Goal: Task Accomplishment & Management: Use online tool/utility

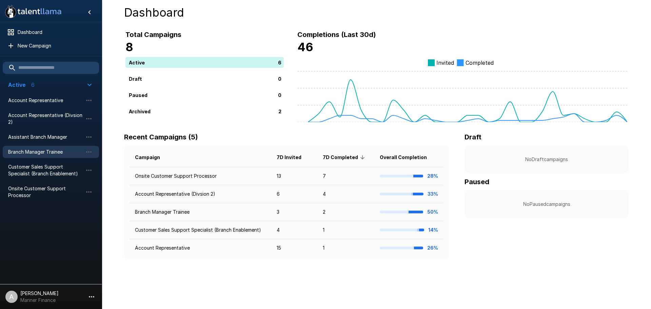
click at [32, 151] on span "Branch Manager Trainee" at bounding box center [45, 151] width 75 height 7
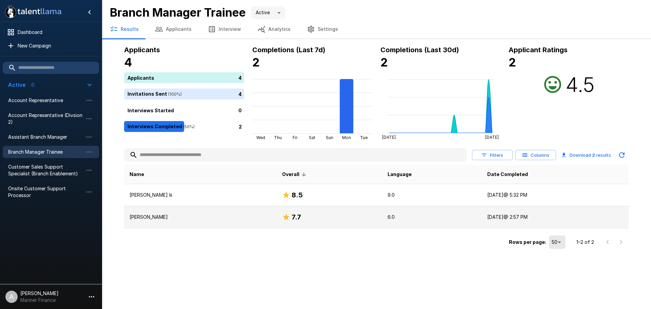
click at [153, 218] on p "[PERSON_NAME]" at bounding box center [200, 216] width 142 height 7
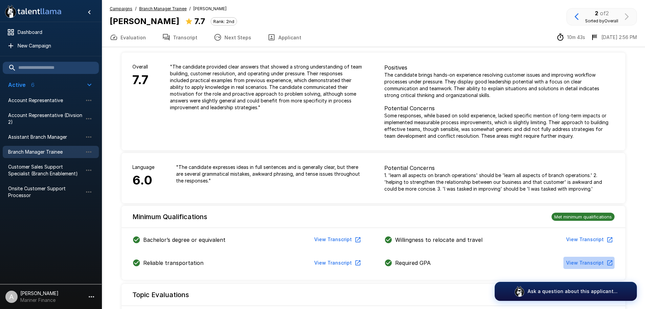
click at [598, 265] on button "View Transcript" at bounding box center [589, 262] width 51 height 13
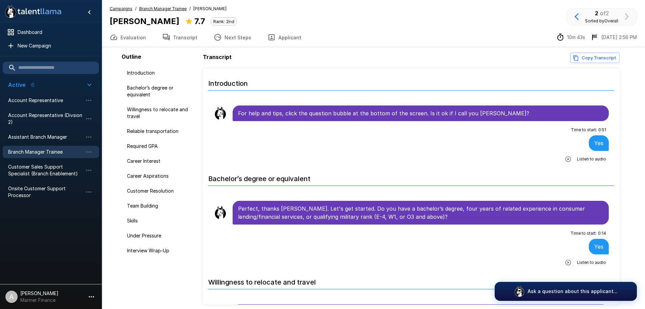
scroll to position [28, 0]
click at [147, 74] on span "Introduction" at bounding box center [161, 72] width 68 height 7
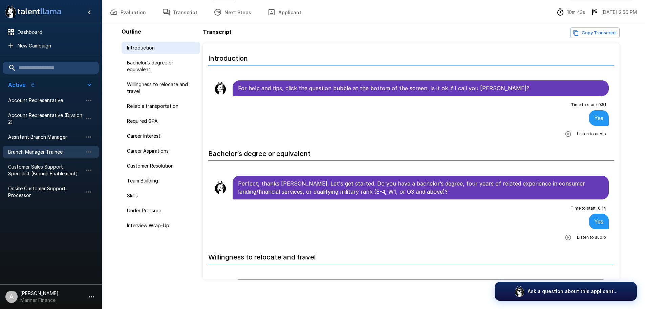
scroll to position [28, 0]
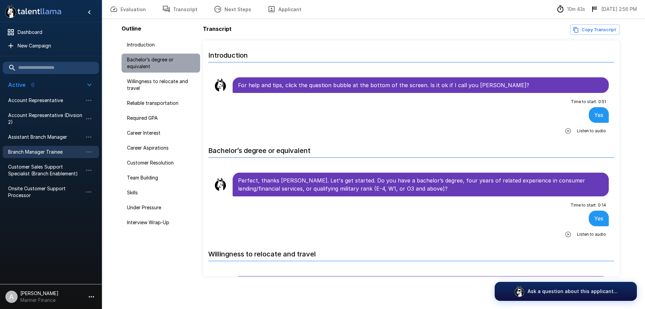
click at [143, 61] on span "Bachelor’s degree or equivalent" at bounding box center [161, 63] width 68 height 14
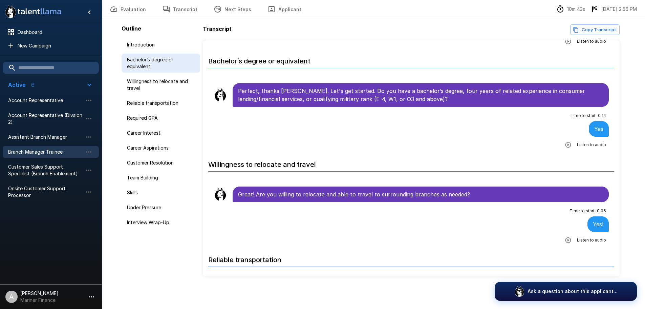
scroll to position [95, 0]
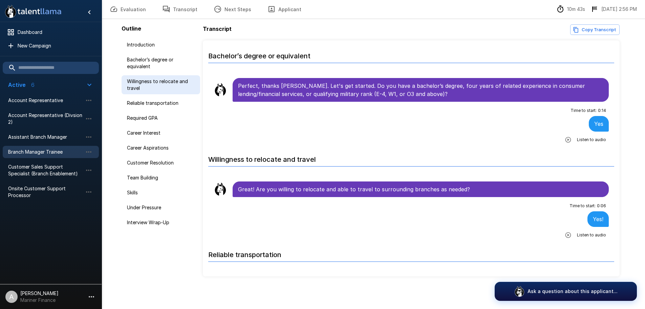
click at [147, 83] on span "Willingness to relocate and travel" at bounding box center [161, 85] width 68 height 14
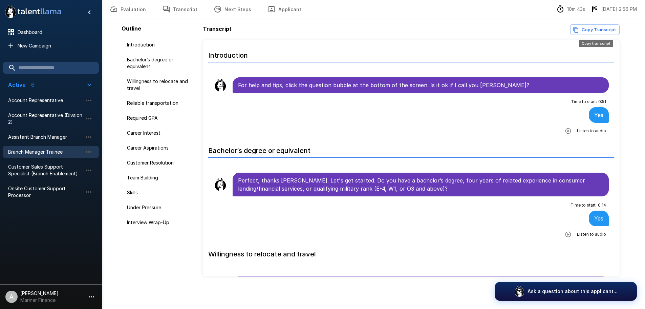
click at [604, 30] on button "Copy Transcript" at bounding box center [595, 29] width 49 height 11
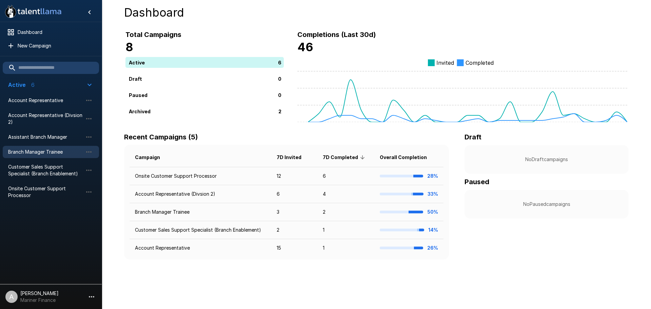
click at [43, 148] on span "Branch Manager Trainee" at bounding box center [45, 151] width 75 height 7
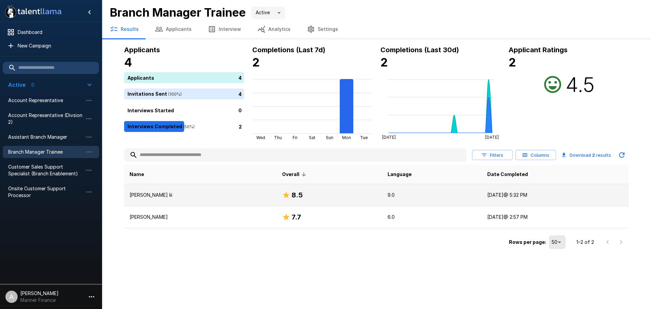
click at [168, 197] on p "[PERSON_NAME] Iii" at bounding box center [200, 194] width 142 height 7
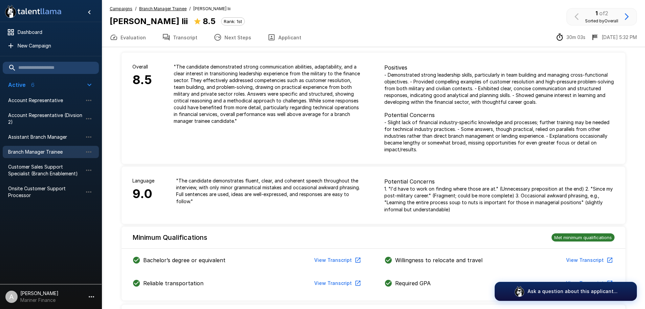
click at [186, 37] on button "Transcript" at bounding box center [179, 37] width 51 height 19
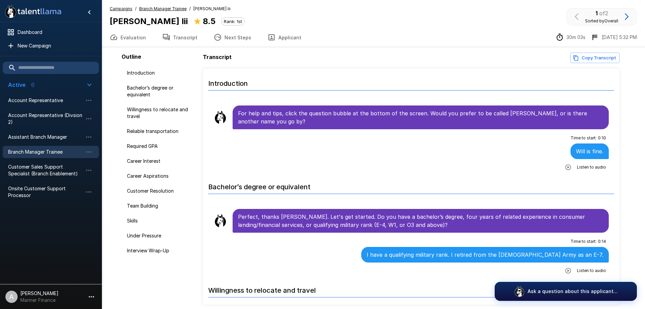
click at [179, 8] on u "Branch Manager Trainee" at bounding box center [162, 8] width 47 height 5
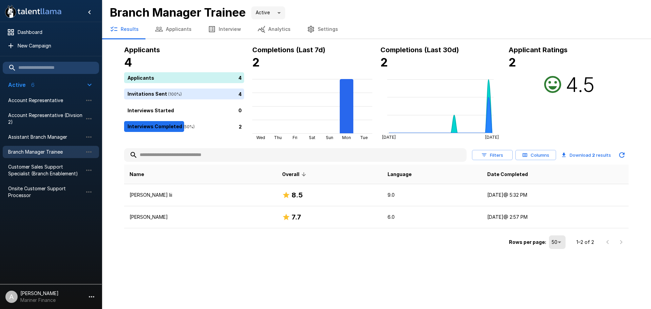
click at [179, 29] on button "Applicants" at bounding box center [173, 29] width 53 height 19
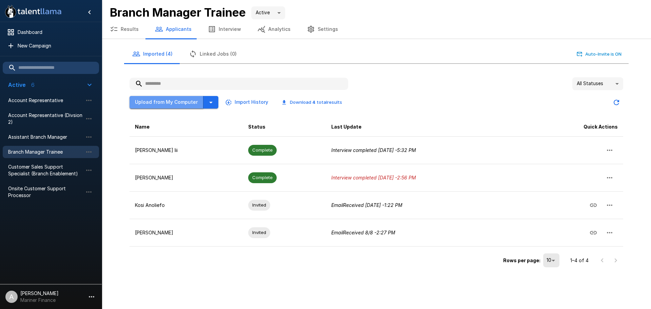
click at [174, 105] on button "Upload from My Computer" at bounding box center [166, 102] width 74 height 13
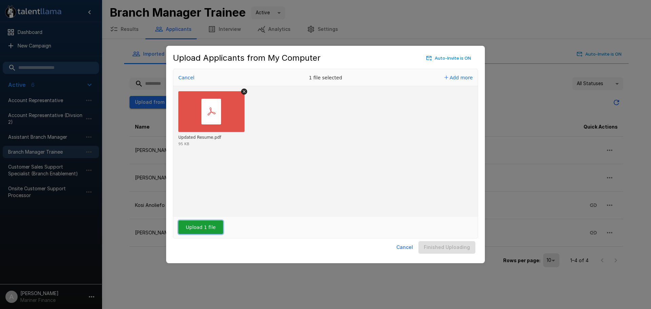
click at [196, 225] on button "Upload 1 file" at bounding box center [200, 227] width 45 height 14
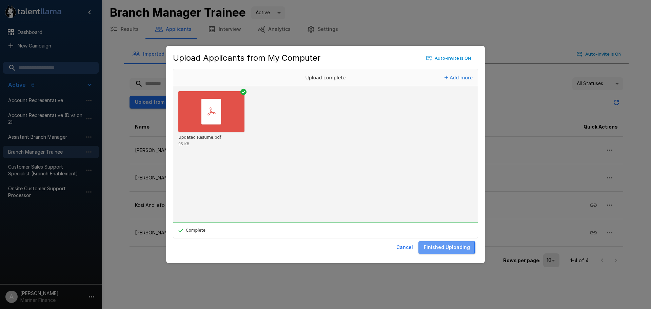
click at [445, 246] on button "Finished Uploading" at bounding box center [446, 247] width 57 height 13
